Goal: Check status: Check status

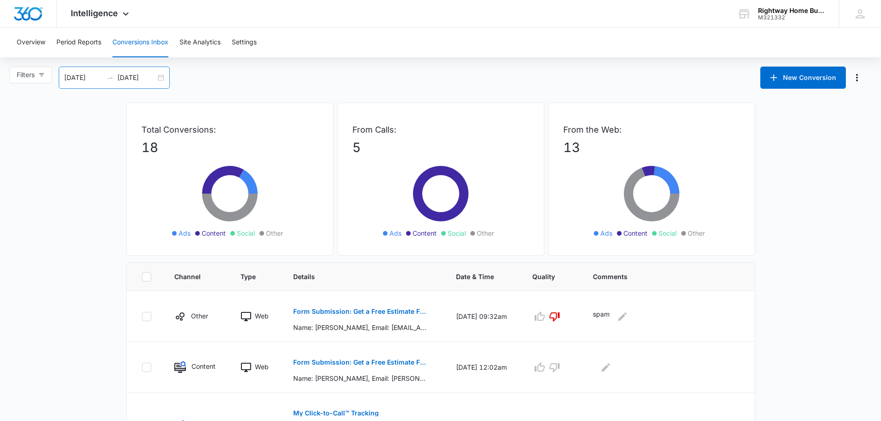
click at [164, 82] on div "[DATE] [DATE]" at bounding box center [114, 78] width 111 height 22
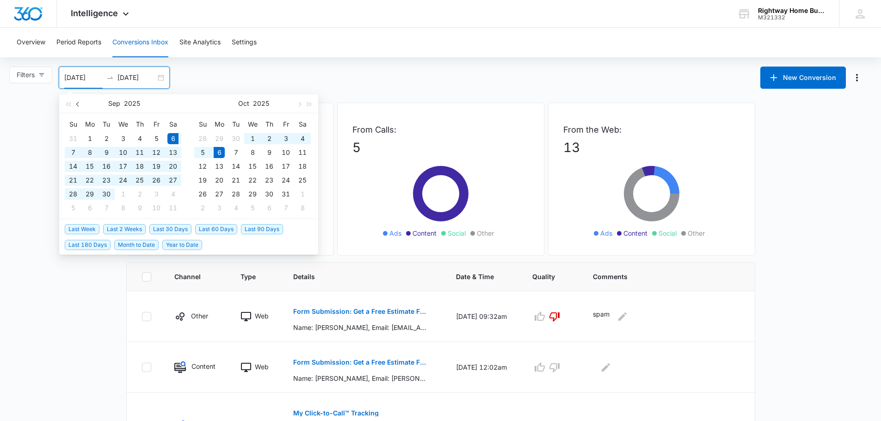
click at [79, 105] on span "button" at bounding box center [78, 104] width 5 height 5
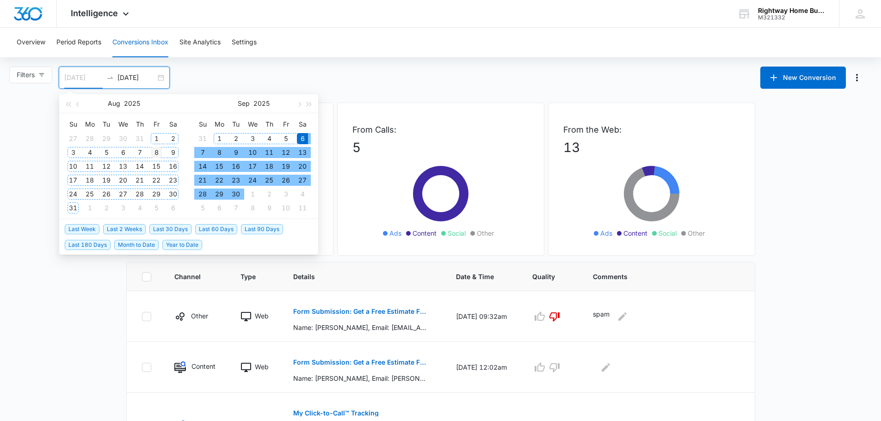
type input "[DATE]"
click at [154, 152] on div "8" at bounding box center [156, 152] width 11 height 11
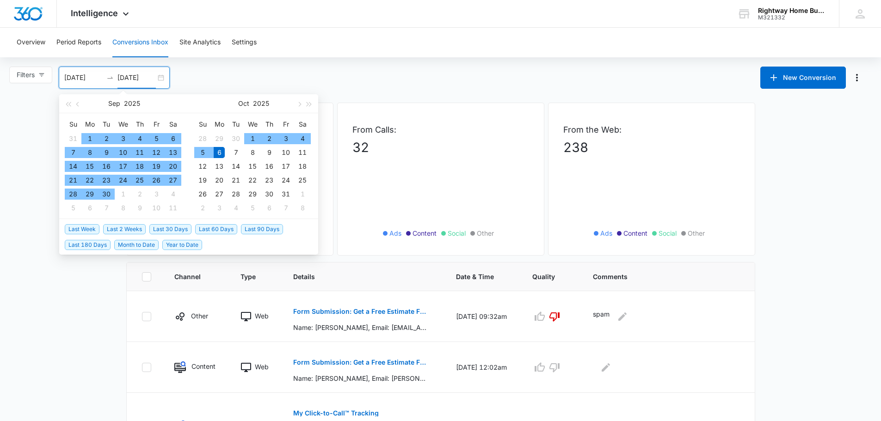
type input "[DATE]"
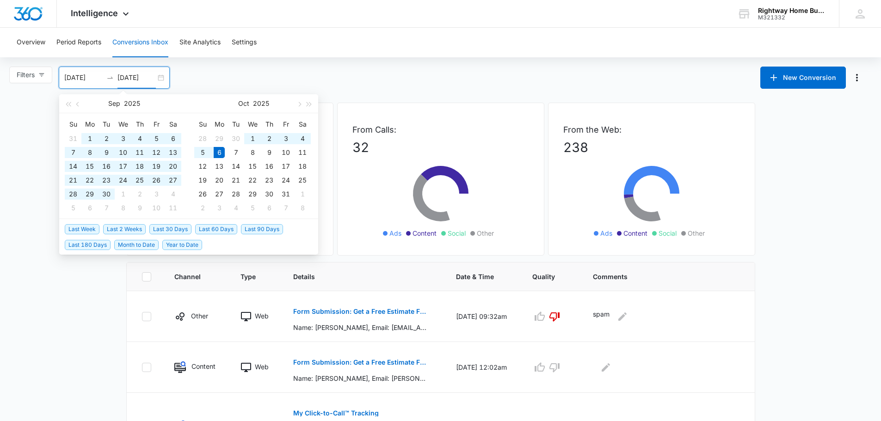
click at [405, 76] on div "Filters [DATE] [DATE] New Conversion [DATE] Su Mo Tu We Th Fr Sa 31 1 2 3 4 5 6…" at bounding box center [440, 78] width 881 height 22
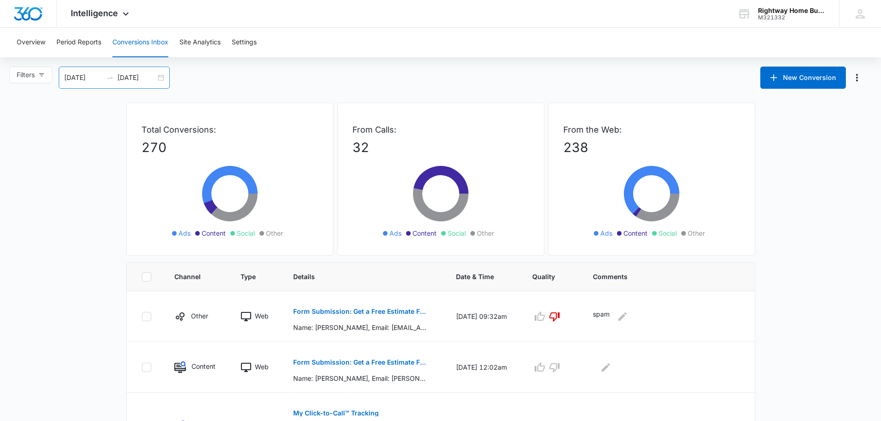
click at [158, 74] on div "[DATE] [DATE]" at bounding box center [114, 78] width 111 height 22
click at [251, 76] on div "Filters [DATE] [DATE] New Conversion [DATE] Su Mo Tu We Th Fr Sa 27 28 29 30 31…" at bounding box center [440, 78] width 881 height 22
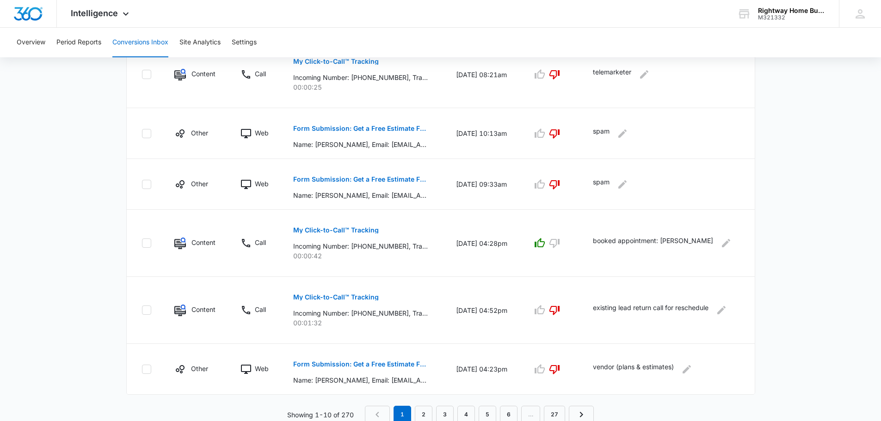
scroll to position [472, 0]
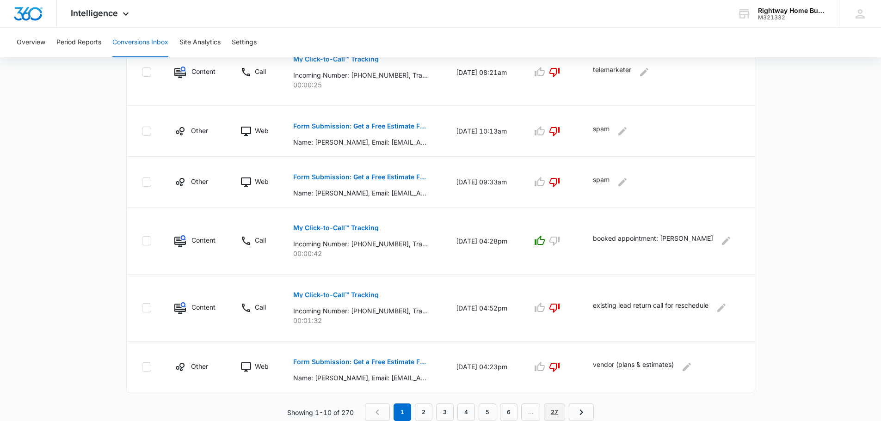
click at [555, 411] on link "27" at bounding box center [554, 413] width 21 height 18
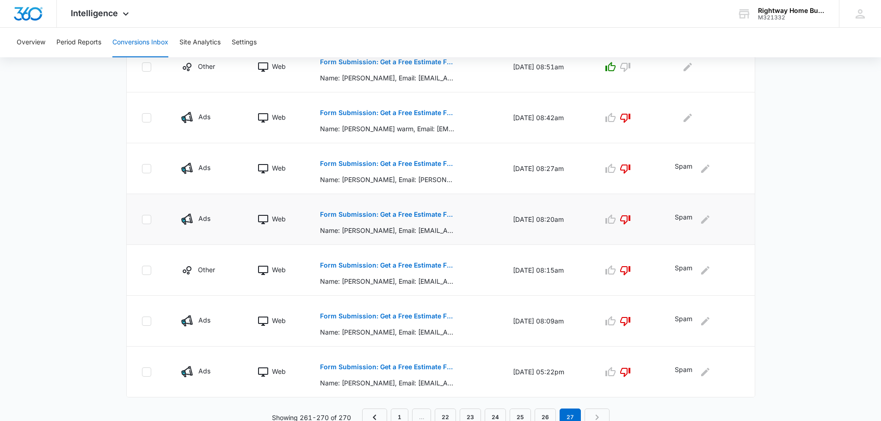
scroll to position [407, 0]
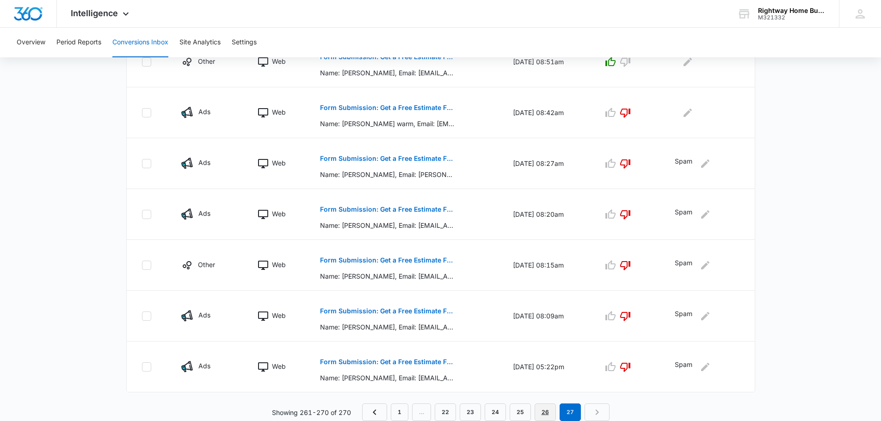
click at [542, 413] on link "26" at bounding box center [545, 413] width 21 height 18
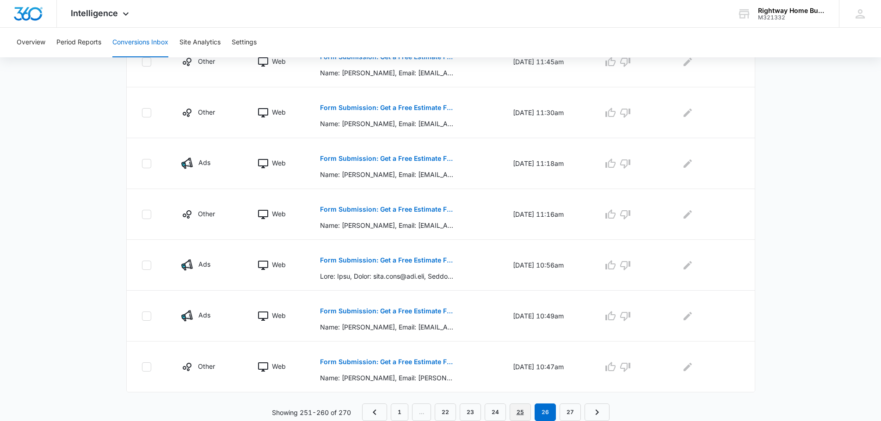
click at [518, 411] on link "25" at bounding box center [520, 413] width 21 height 18
click at [493, 416] on link "24" at bounding box center [495, 413] width 21 height 18
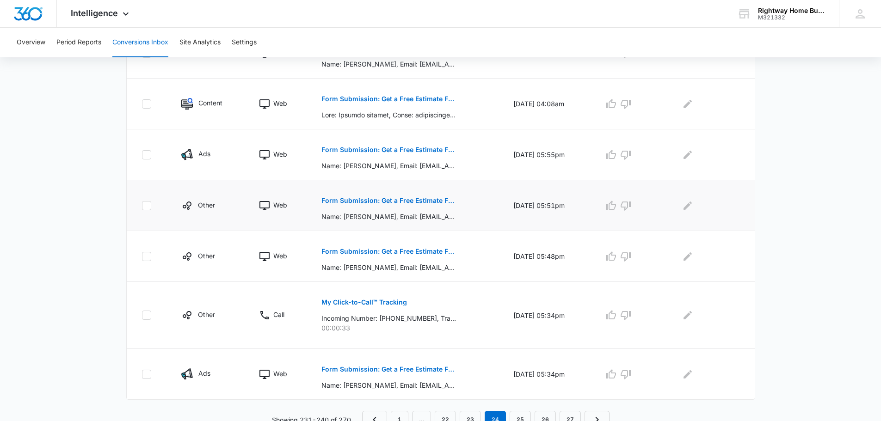
scroll to position [424, 0]
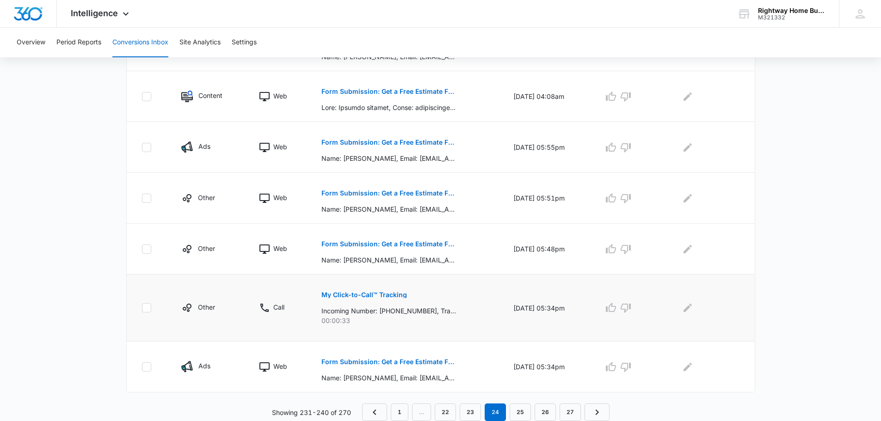
click at [362, 295] on p "My Click-to-Call™ Tracking" at bounding box center [364, 295] width 86 height 6
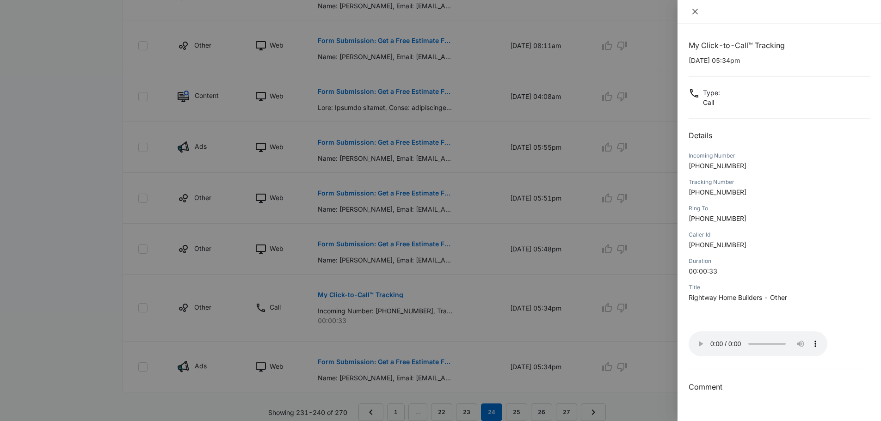
click at [695, 11] on icon "close" at bounding box center [695, 12] width 6 height 6
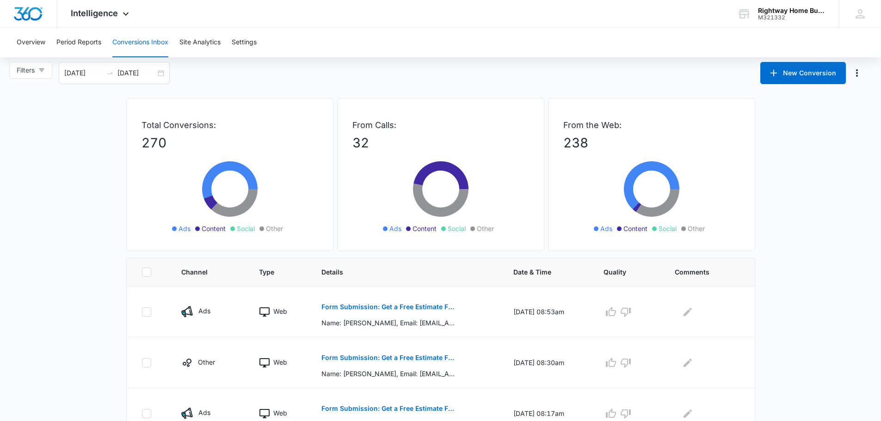
scroll to position [0, 0]
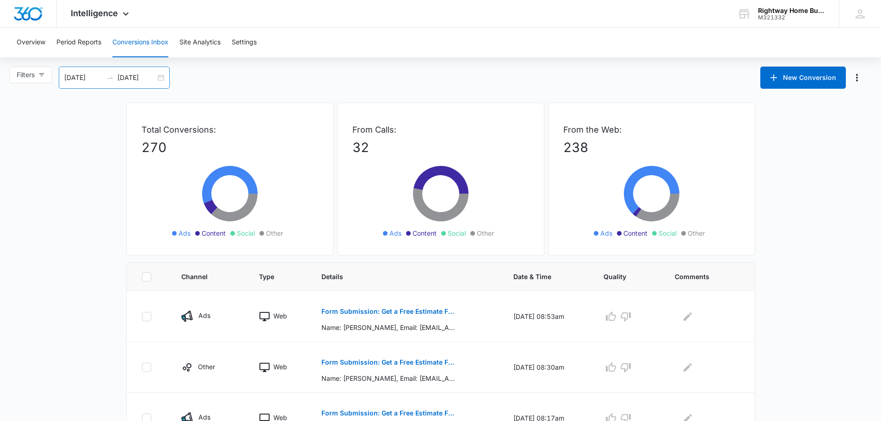
click at [160, 75] on div "[DATE] [DATE]" at bounding box center [114, 78] width 111 height 22
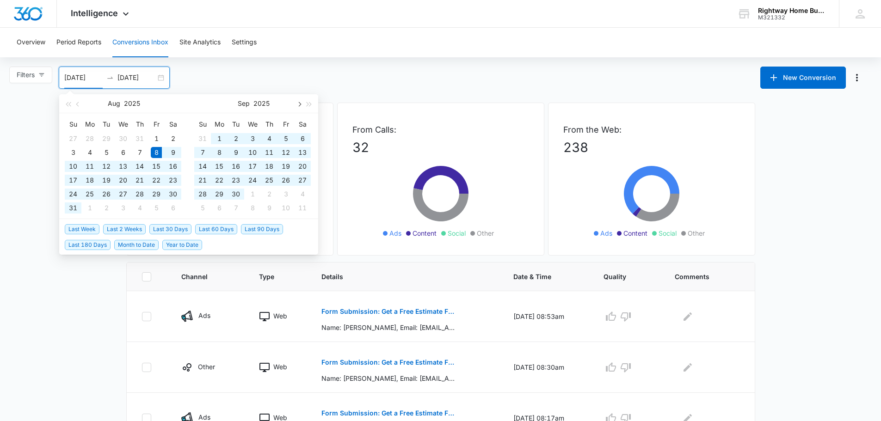
click at [301, 102] on button "button" at bounding box center [299, 103] width 10 height 18
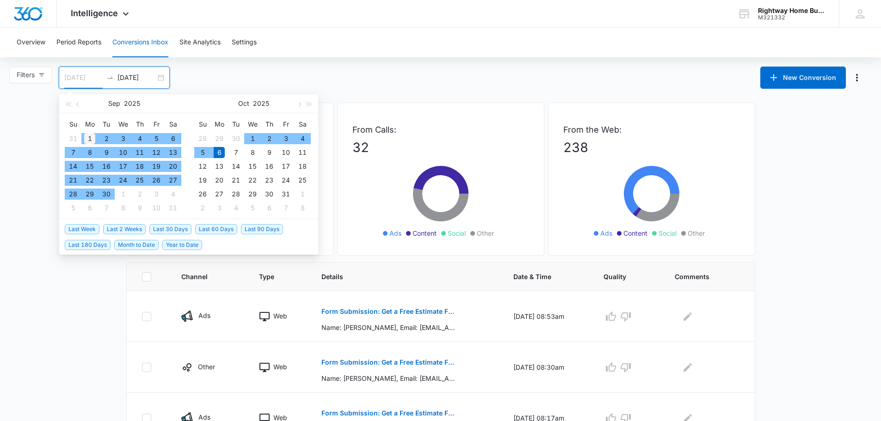
type input "[DATE]"
click at [88, 135] on div "1" at bounding box center [89, 138] width 11 height 11
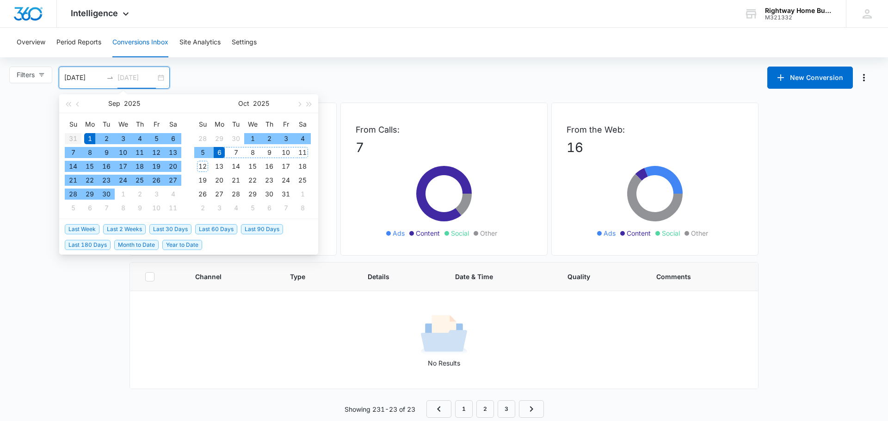
type input "[DATE]"
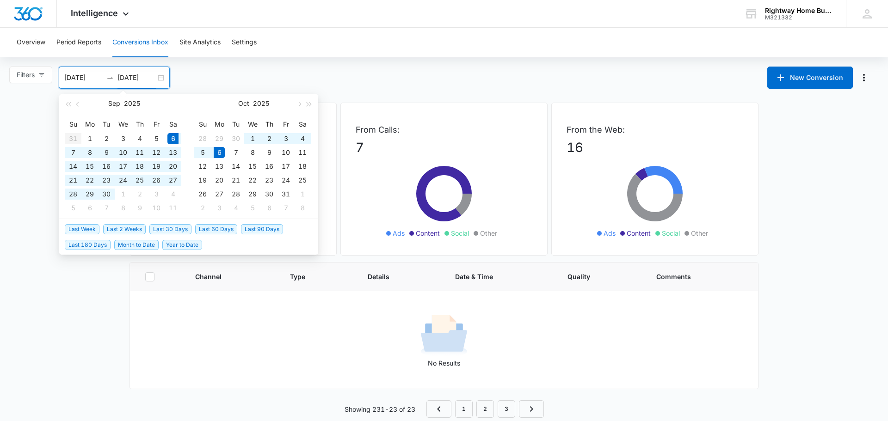
click at [171, 229] on span "Last 30 Days" at bounding box center [170, 229] width 42 height 10
type input "[DATE]"
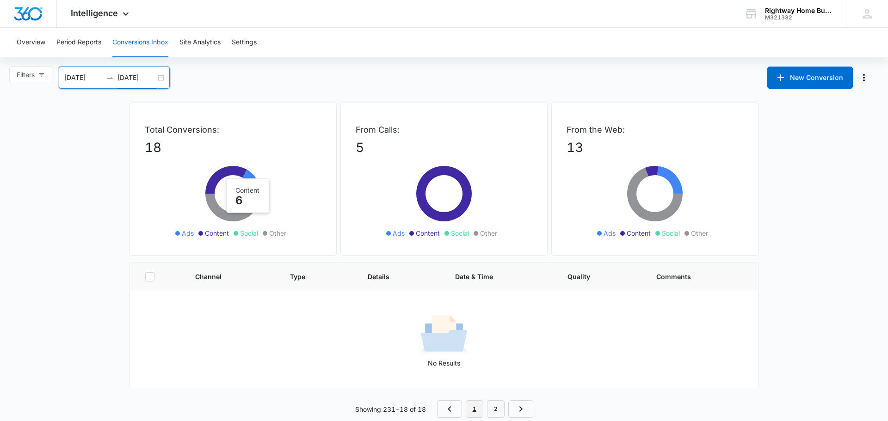
click at [476, 412] on link "1" at bounding box center [475, 409] width 18 height 18
